Goal: Task Accomplishment & Management: Use online tool/utility

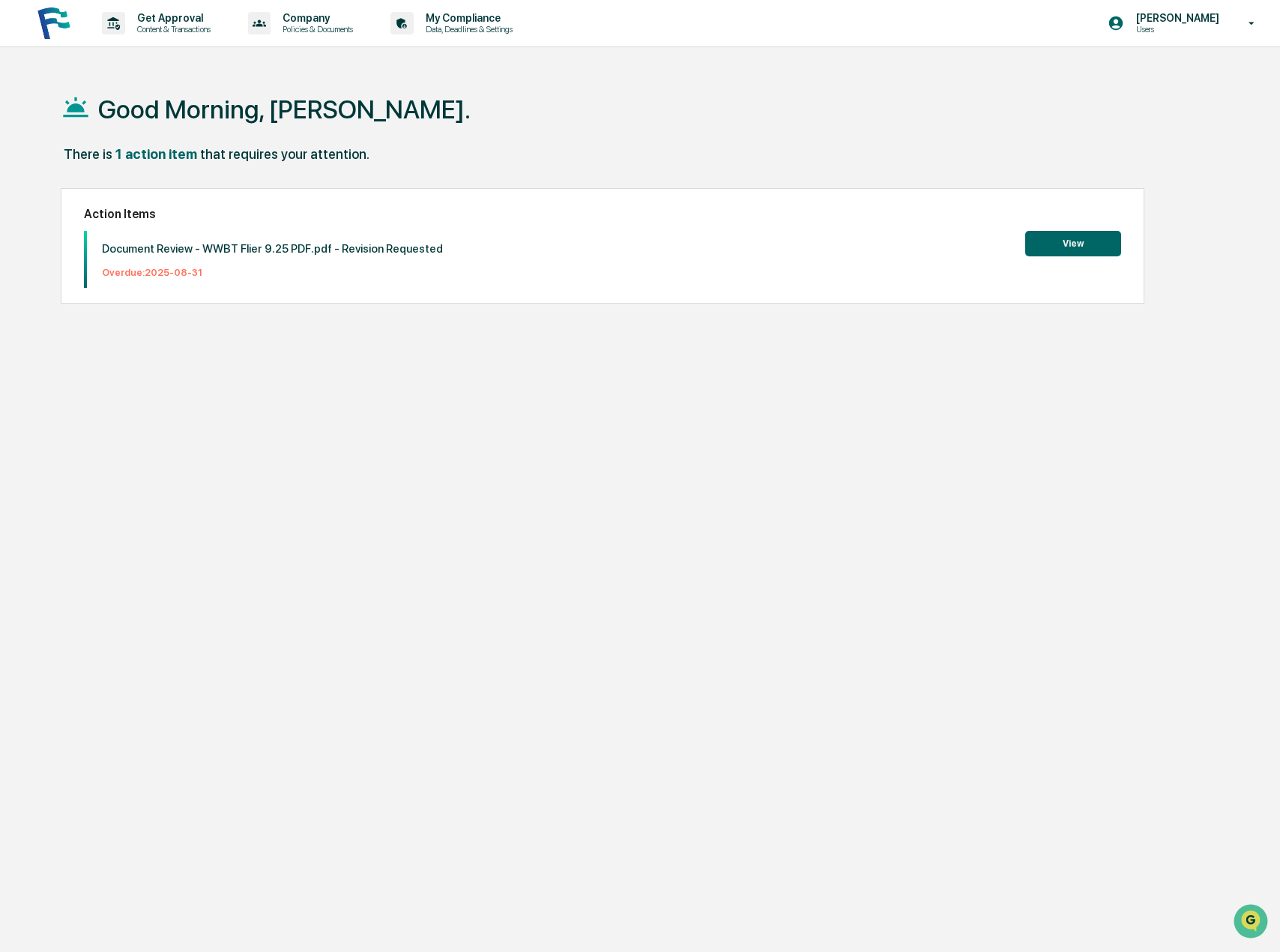
click at [1086, 235] on button "View" at bounding box center [1074, 243] width 96 height 25
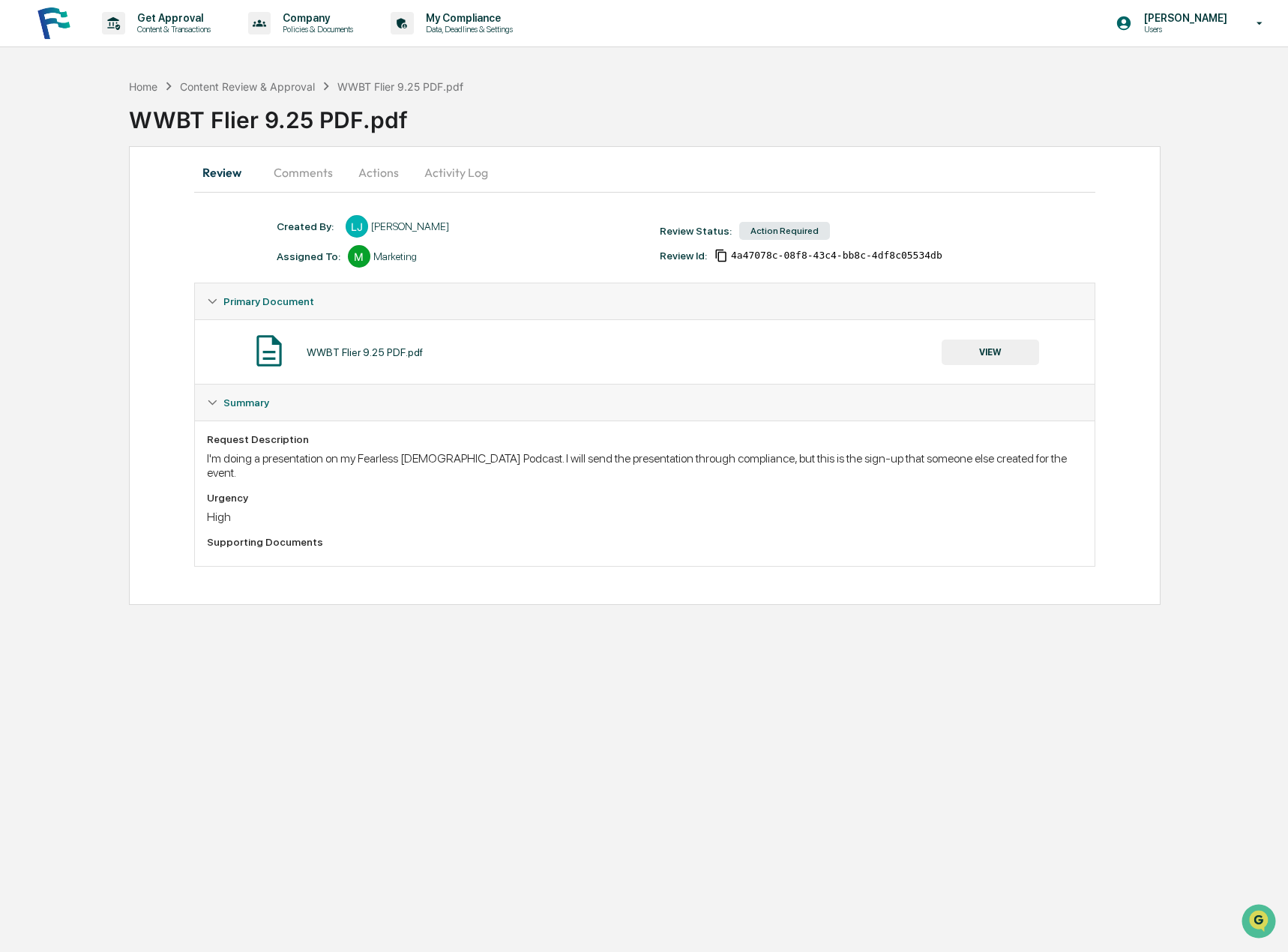
click at [997, 350] on button "VIEW" at bounding box center [990, 352] width 97 height 25
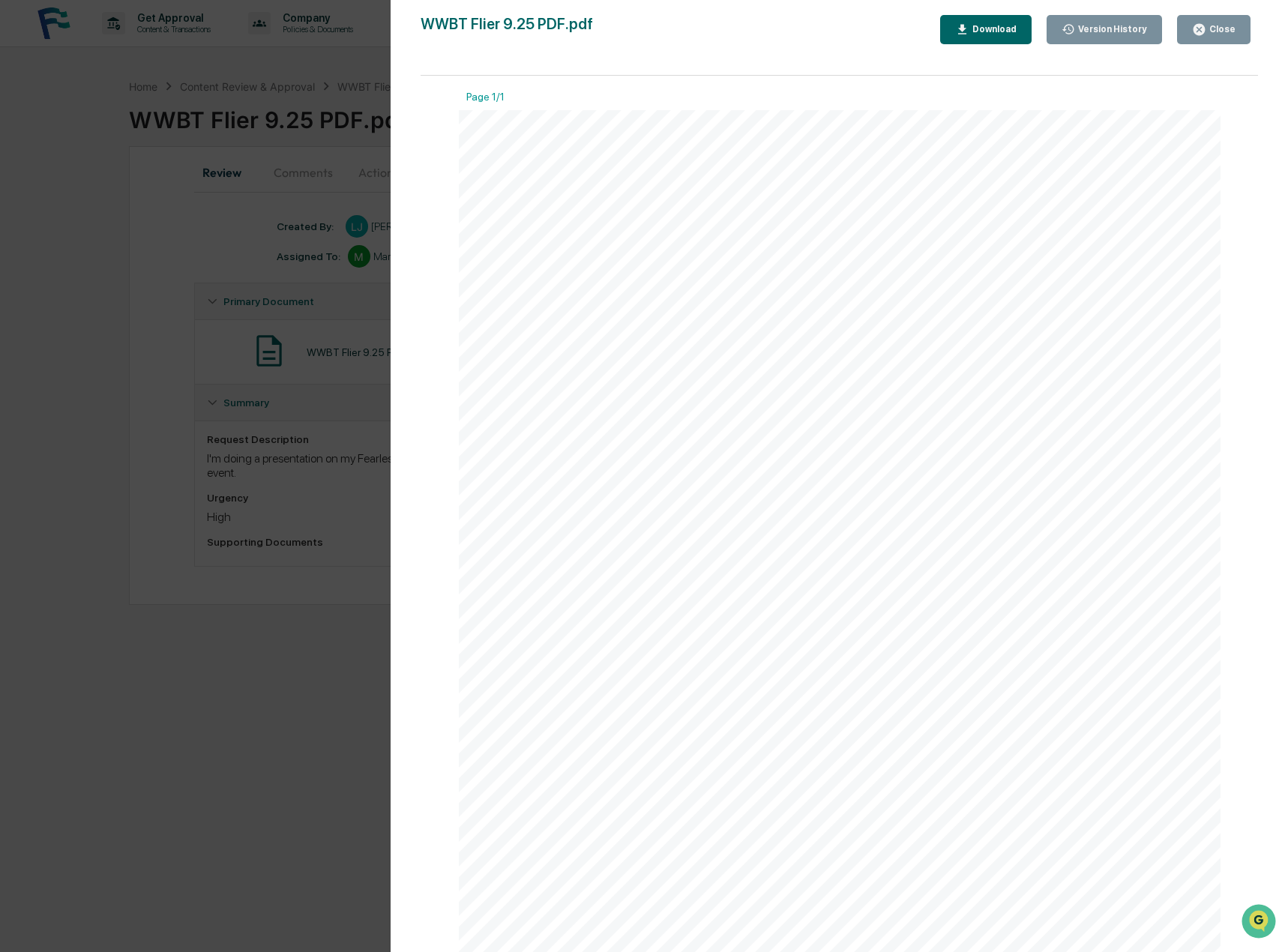
click at [992, 27] on div "Download" at bounding box center [992, 29] width 47 height 10
click at [1224, 16] on button "Close" at bounding box center [1213, 29] width 73 height 29
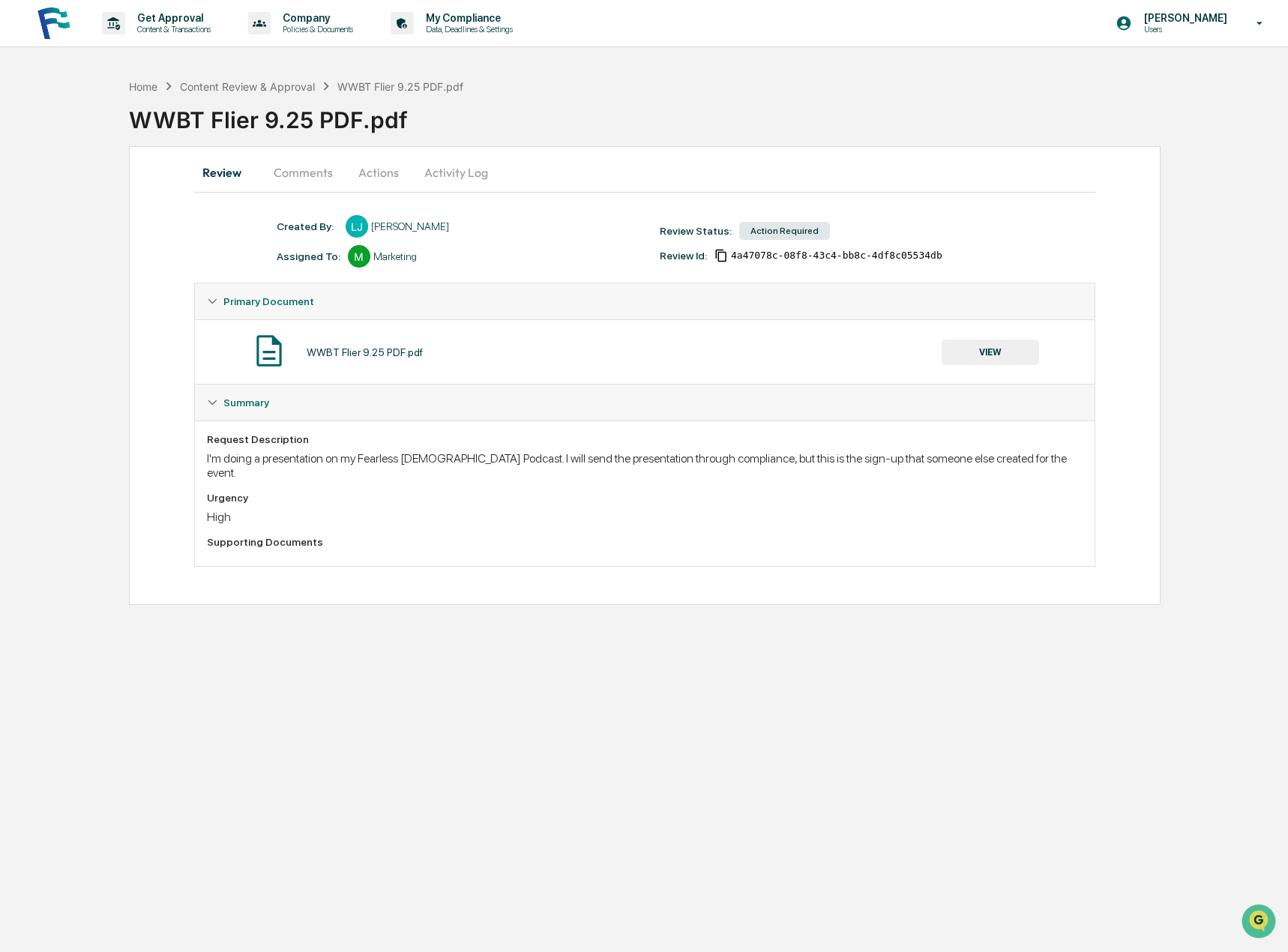
click at [365, 178] on button "Actions" at bounding box center [378, 172] width 67 height 36
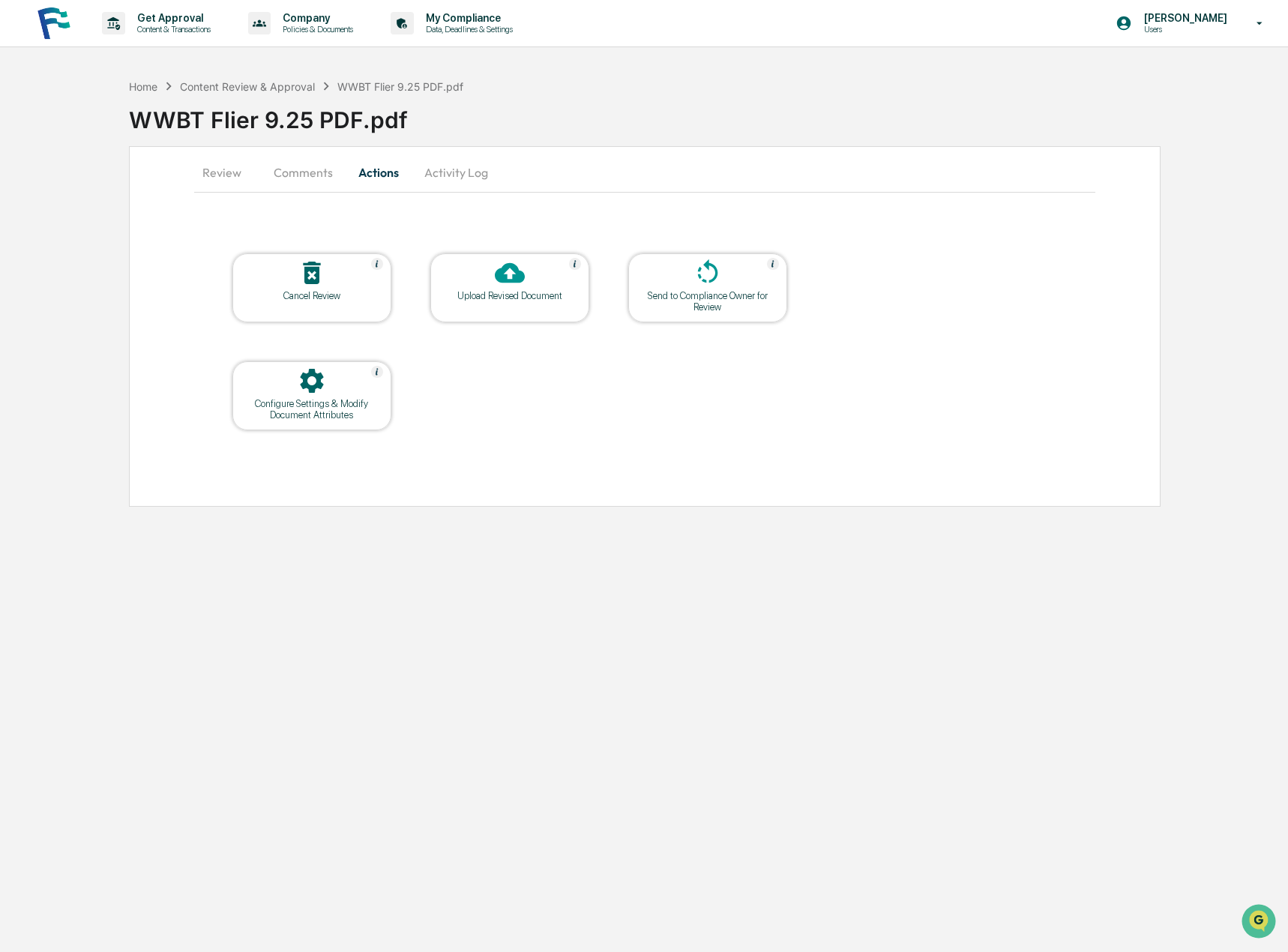
click at [283, 172] on button "Comments" at bounding box center [303, 172] width 83 height 36
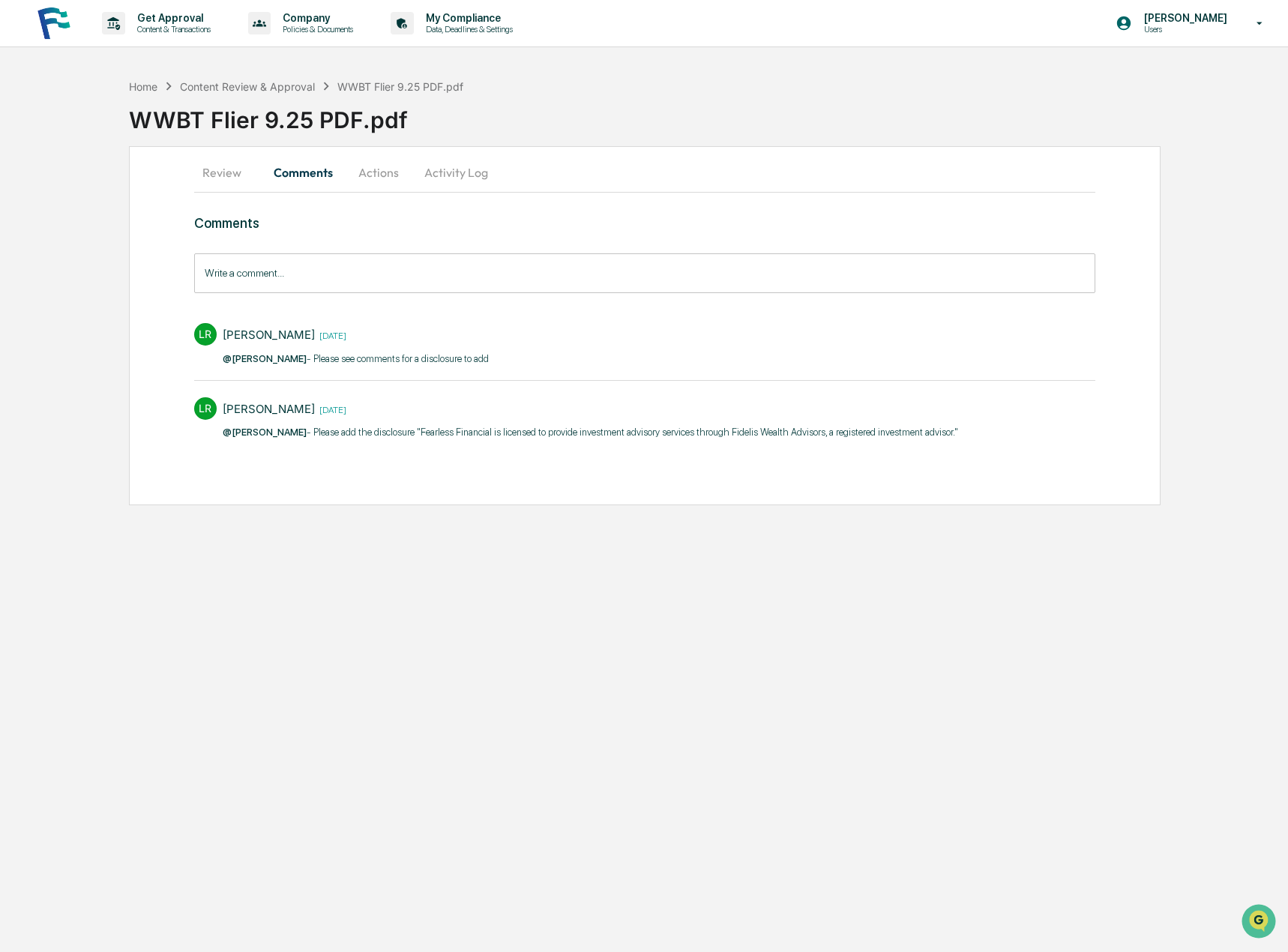
drag, startPoint x: 388, startPoint y: 432, endPoint x: 936, endPoint y: 435, distance: 547.3
click at [936, 435] on div "[PERSON_NAME] Rider [DATE] @[PERSON_NAME] - Please add the disclosure "Fearless…" at bounding box center [645, 417] width 902 height 55
copy p ""Fearless Financial is licensed to provide investment advisory services ​throug…"
click at [1166, 269] on div "Home Content Review & Approval WWBT Flier 9.25 PDF.pdf WWBT Flier 9.25 PDF.pdf …" at bounding box center [644, 288] width 1288 height 434
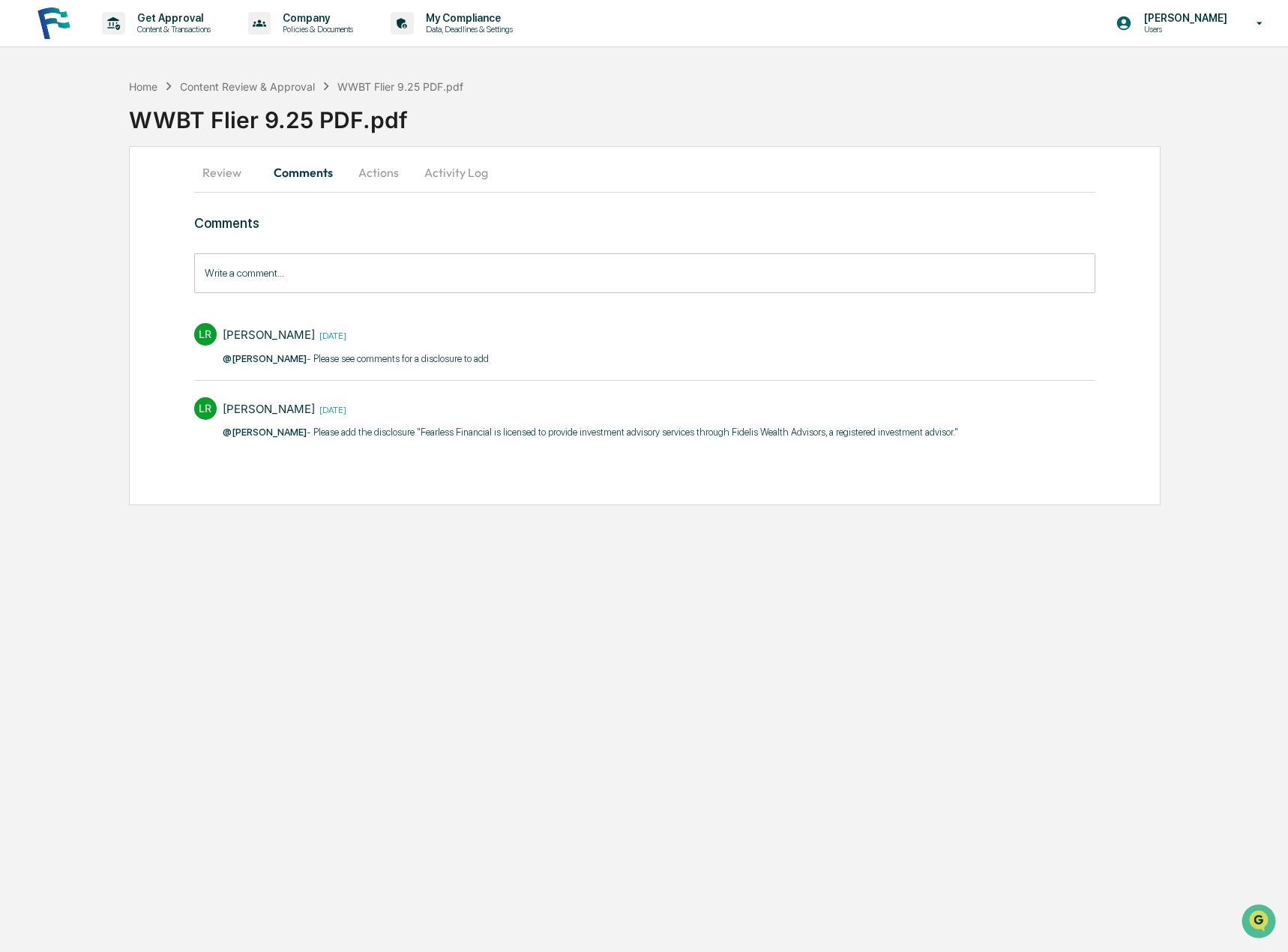
click at [381, 175] on button "Actions" at bounding box center [378, 172] width 67 height 36
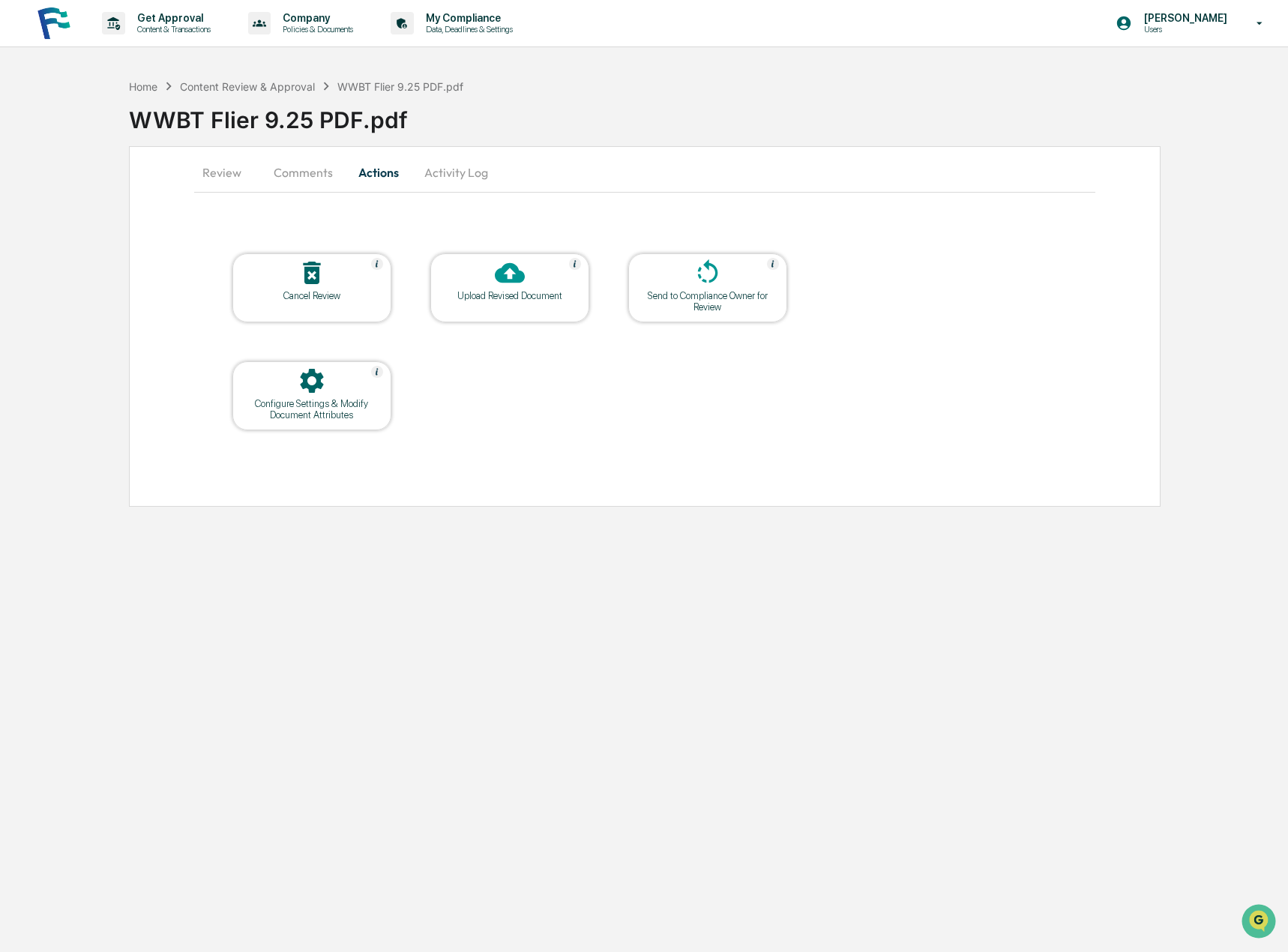
click at [514, 284] on icon at bounding box center [510, 273] width 30 height 30
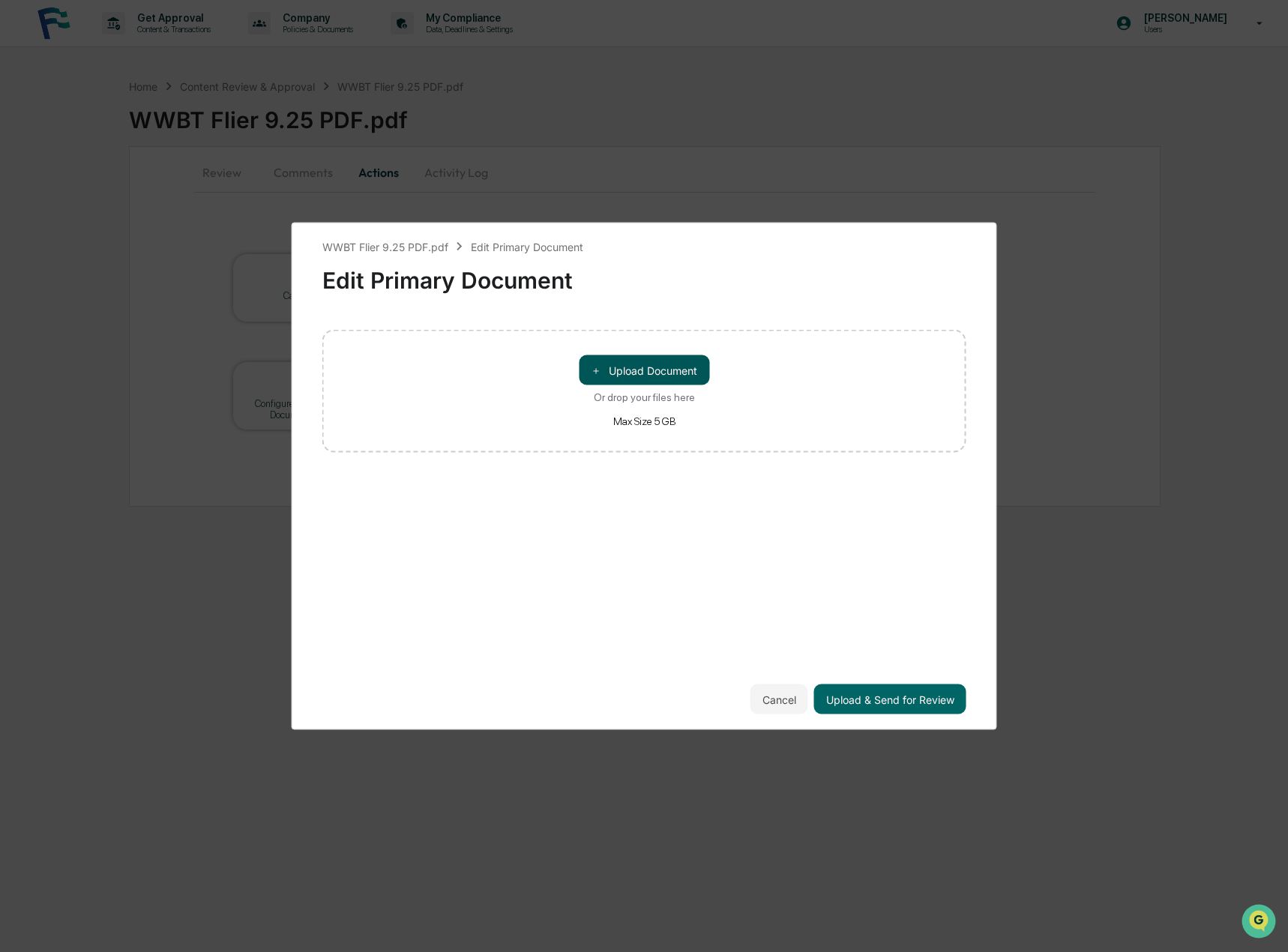
click at [651, 363] on button "＋ Upload Document" at bounding box center [644, 370] width 130 height 30
click at [873, 699] on button "Upload & Send for Review" at bounding box center [890, 699] width 152 height 30
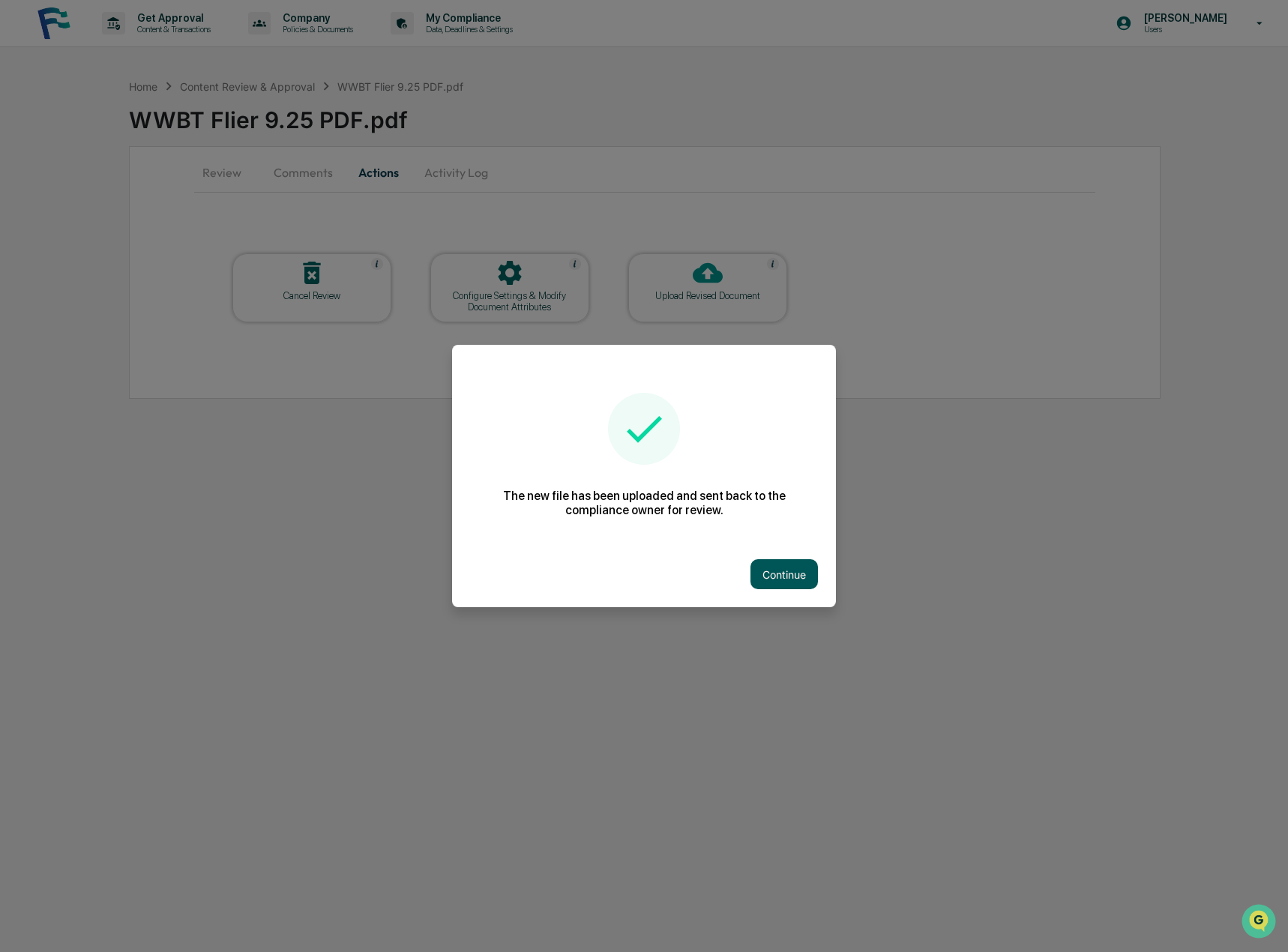
click at [795, 574] on button "Continue" at bounding box center [783, 574] width 67 height 30
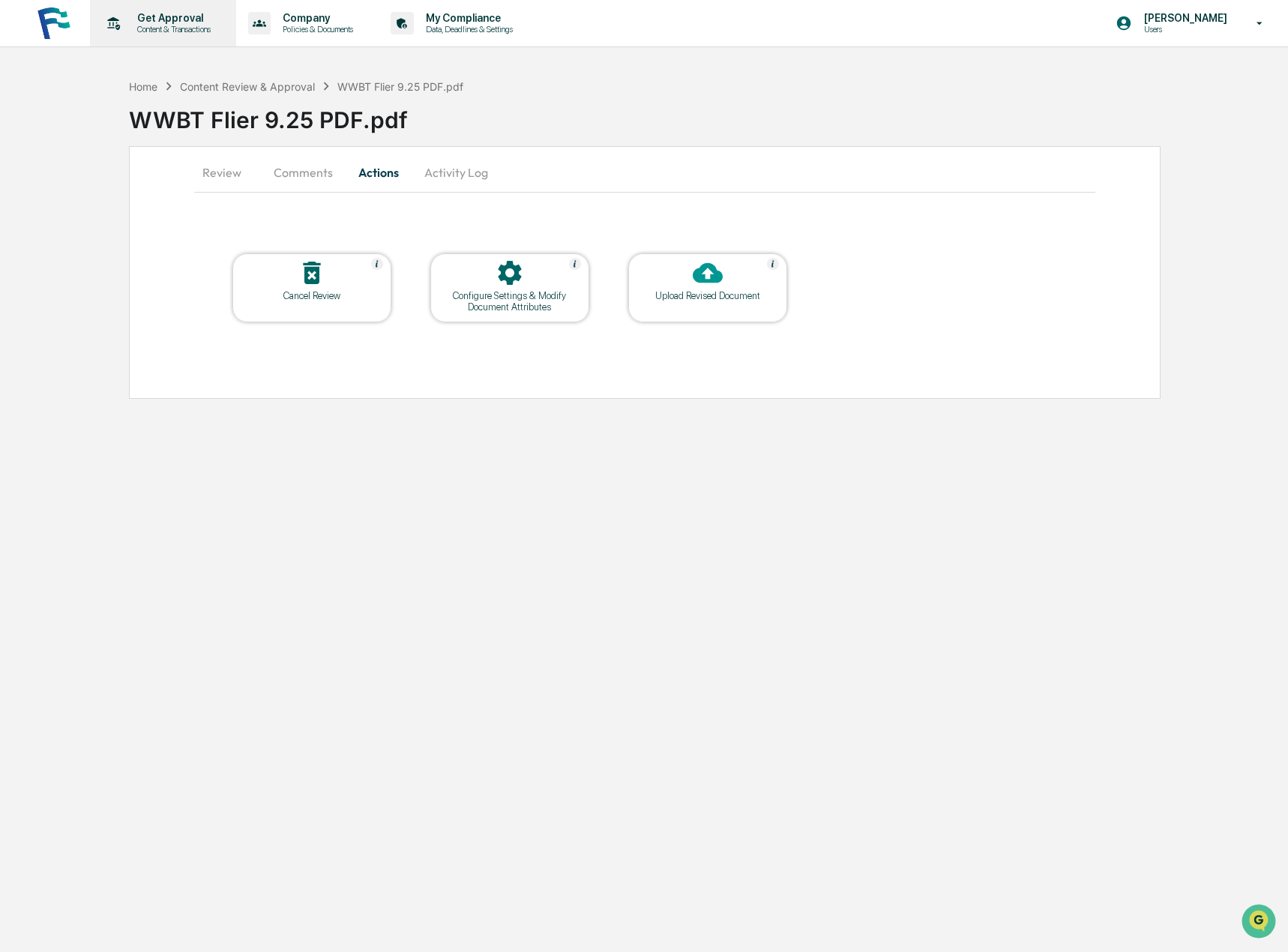
click at [160, 22] on p "Get Approval" at bounding box center [171, 18] width 93 height 12
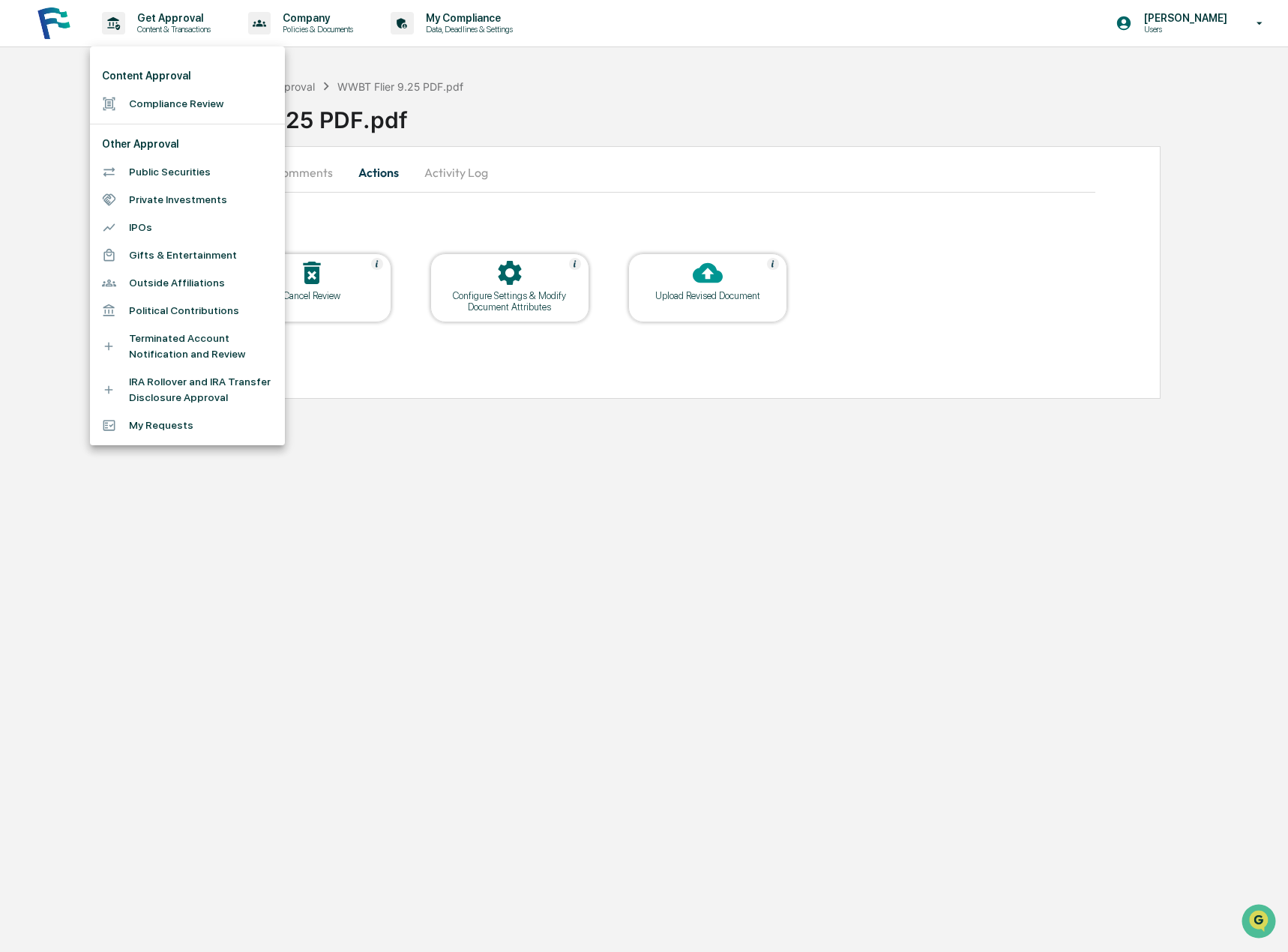
click at [164, 98] on li "Compliance Review" at bounding box center [187, 104] width 195 height 28
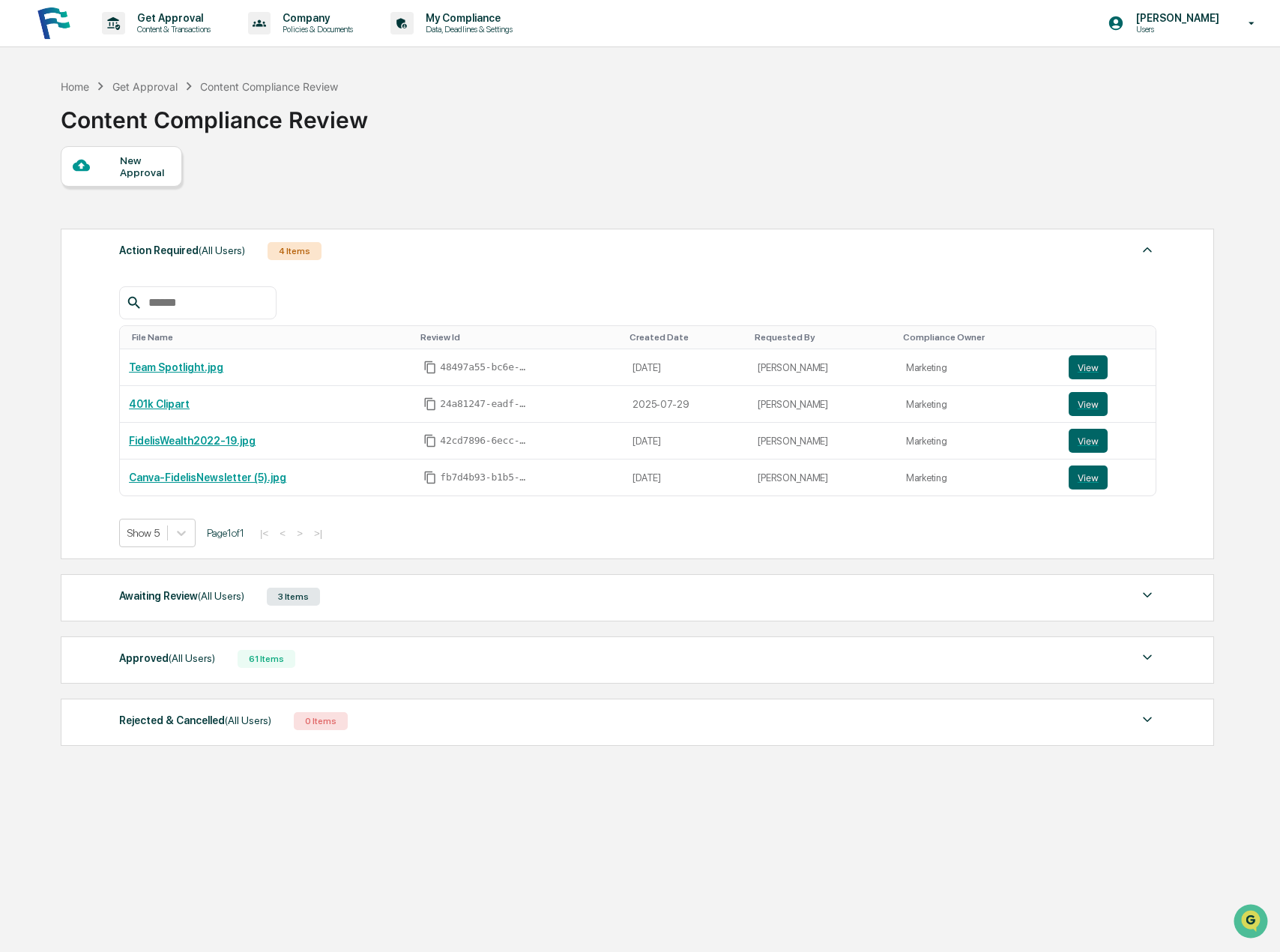
click at [409, 615] on div "Awaiting Review (All Users) 3 Items File Name Review Id Created Date Requested …" at bounding box center [638, 597] width 1154 height 47
click at [1145, 588] on img at bounding box center [1148, 595] width 18 height 18
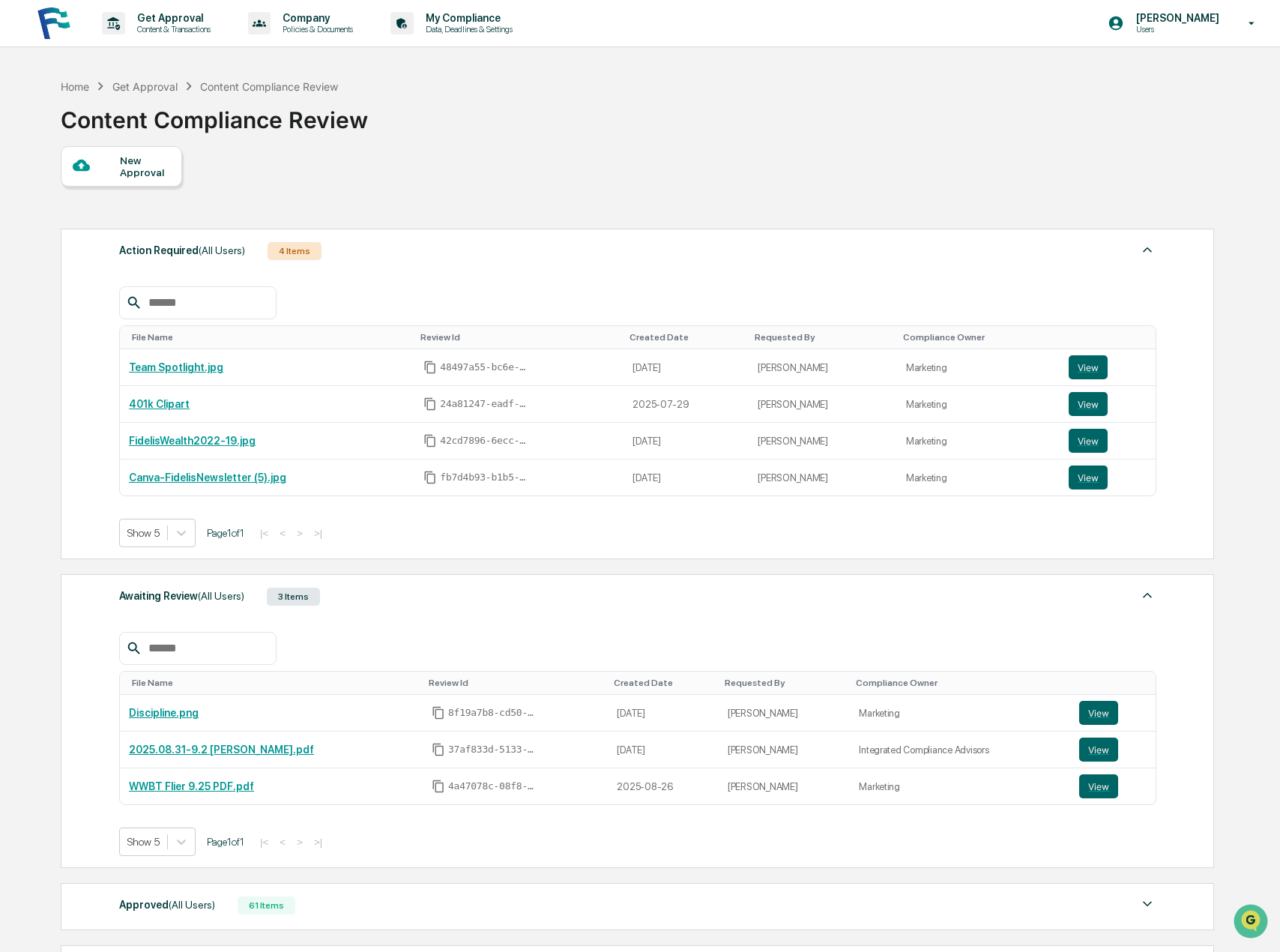
click at [666, 111] on div "Home Get Approval Content Compliance Review Content Compliance Review" at bounding box center [637, 108] width 1152 height 75
